Goal: Task Accomplishment & Management: Manage account settings

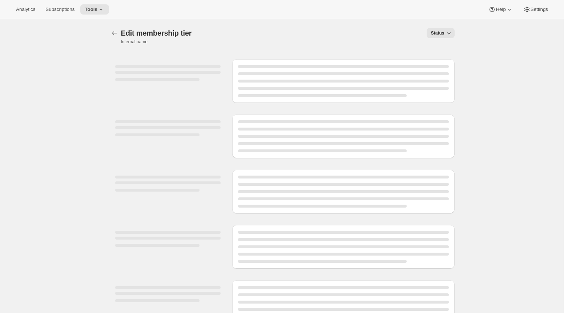
select select "products"
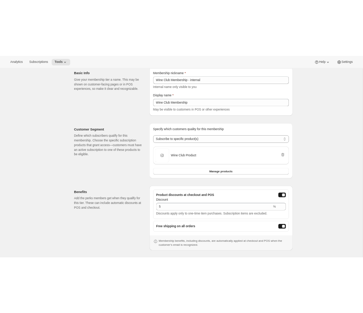
scroll to position [211, 0]
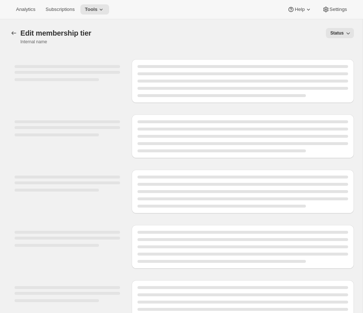
select select "products"
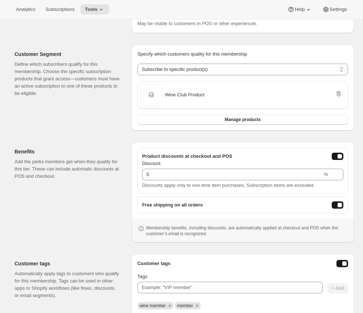
scroll to position [219, 0]
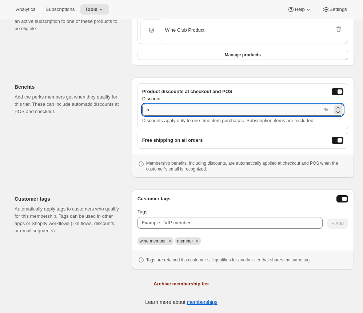
click at [219, 110] on input "5" at bounding box center [232, 110] width 180 height 12
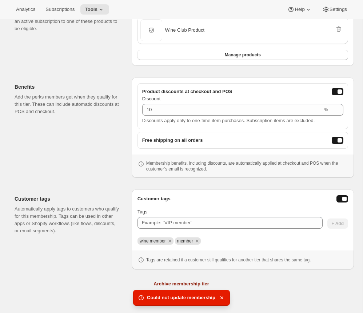
type input "30"
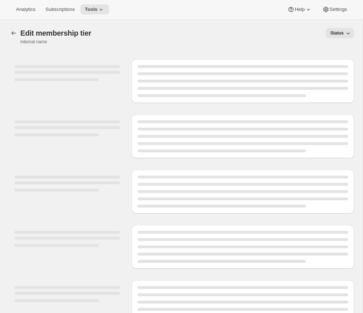
select select "products"
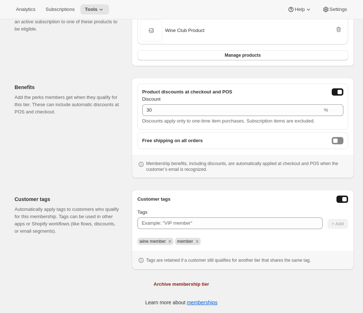
scroll to position [219, 0]
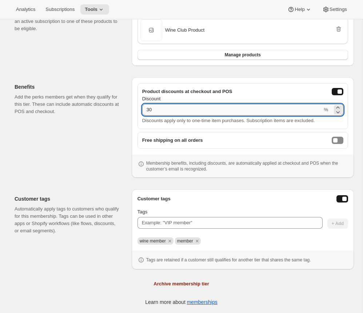
click at [290, 108] on input "30" at bounding box center [232, 110] width 180 height 12
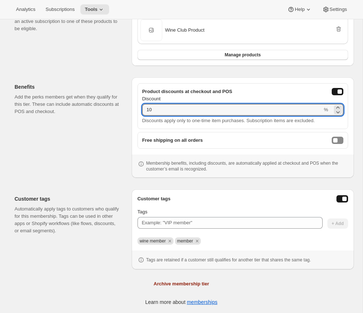
type input "10"
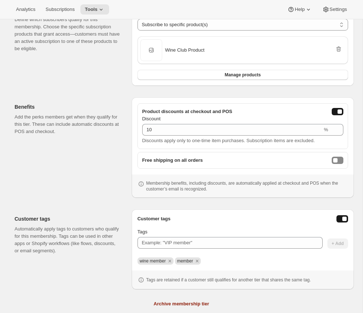
scroll to position [0, 0]
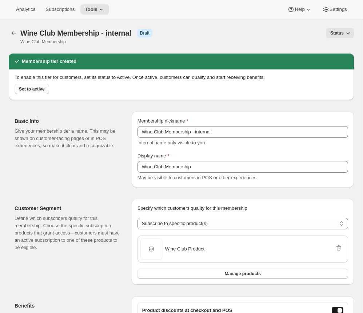
click at [45, 86] on button "Set to active" at bounding box center [32, 89] width 35 height 10
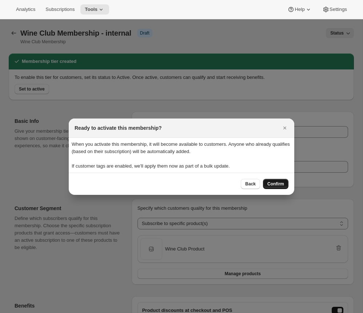
click at [281, 185] on span "Confirm" at bounding box center [275, 184] width 17 height 6
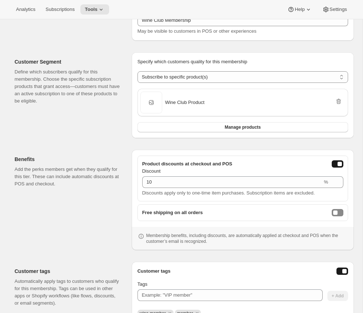
scroll to position [166, 0]
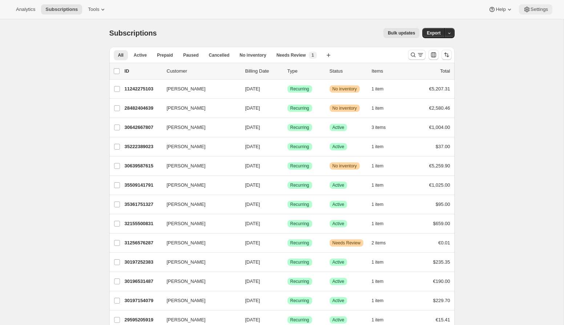
click at [531, 9] on span "Settings" at bounding box center [539, 10] width 17 height 6
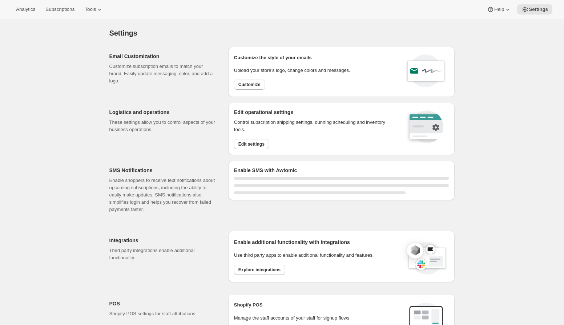
select select "22:00"
select select "09:00"
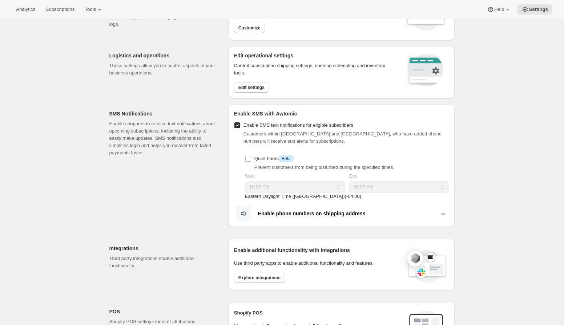
scroll to position [132, 0]
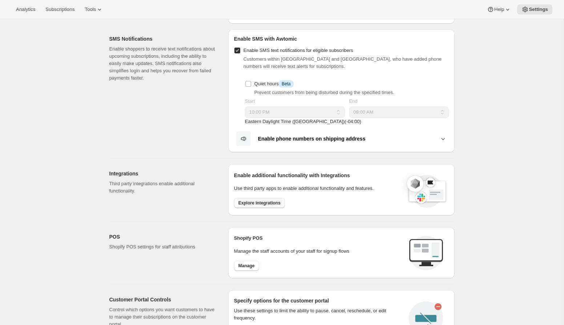
click at [265, 203] on span "Explore integrations" at bounding box center [259, 203] width 42 height 6
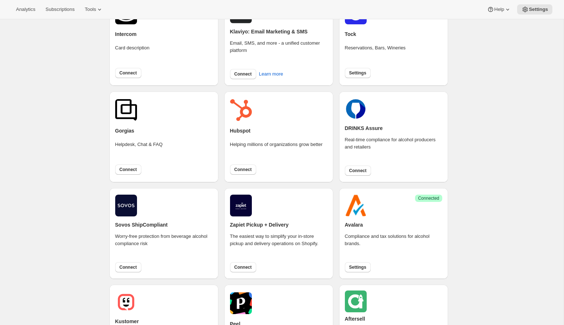
scroll to position [132, 0]
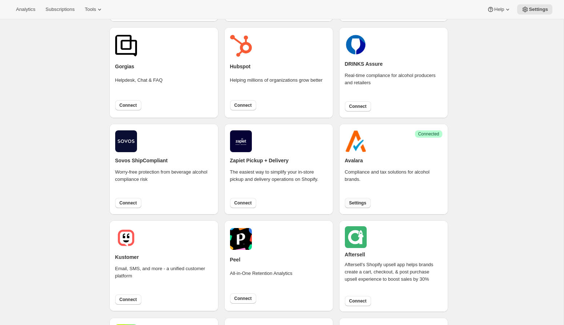
click at [367, 199] on button "Settings" at bounding box center [358, 203] width 26 height 10
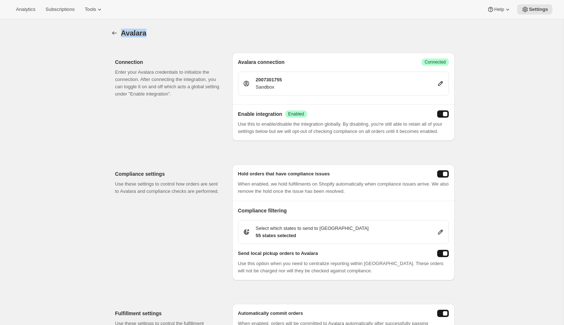
drag, startPoint x: 121, startPoint y: 33, endPoint x: 155, endPoint y: 35, distance: 34.2
click at [155, 35] on div "Avalara" at bounding box center [288, 33] width 334 height 10
click at [138, 132] on div "Connection Enter your Avalara credentials to initialize the connection. After c…" at bounding box center [170, 97] width 111 height 88
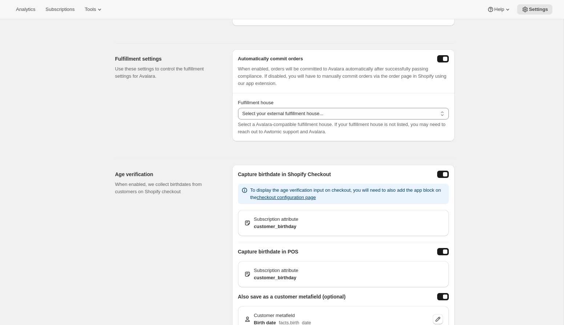
scroll to position [258, 0]
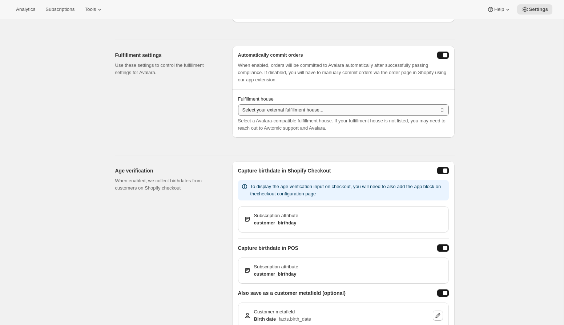
click at [324, 116] on select "Select your external fulfillment house... WineCareLogistics Vinfillment WineCou…" at bounding box center [343, 110] width 211 height 12
select select "WineCareLogistics"
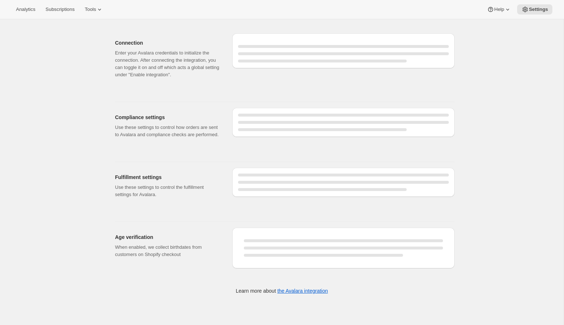
select select "WineCareLogistics"
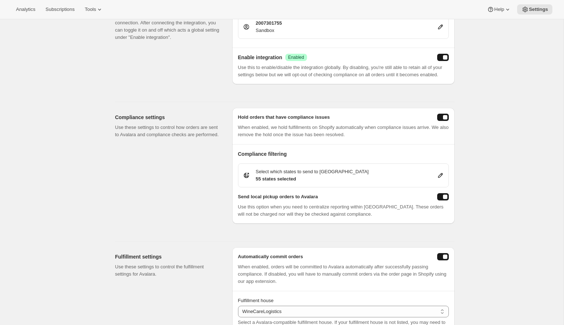
scroll to position [0, 0]
